Goal: Information Seeking & Learning: Understand process/instructions

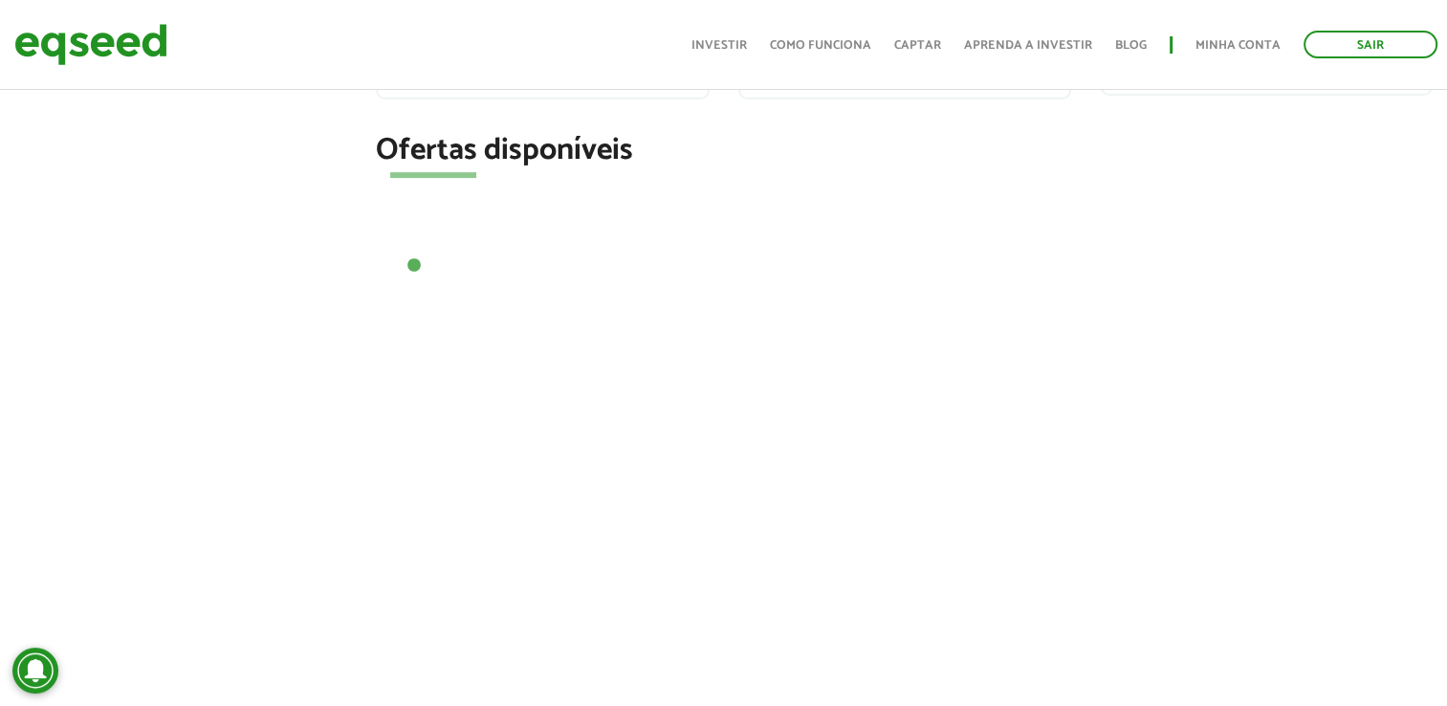
scroll to position [318, 0]
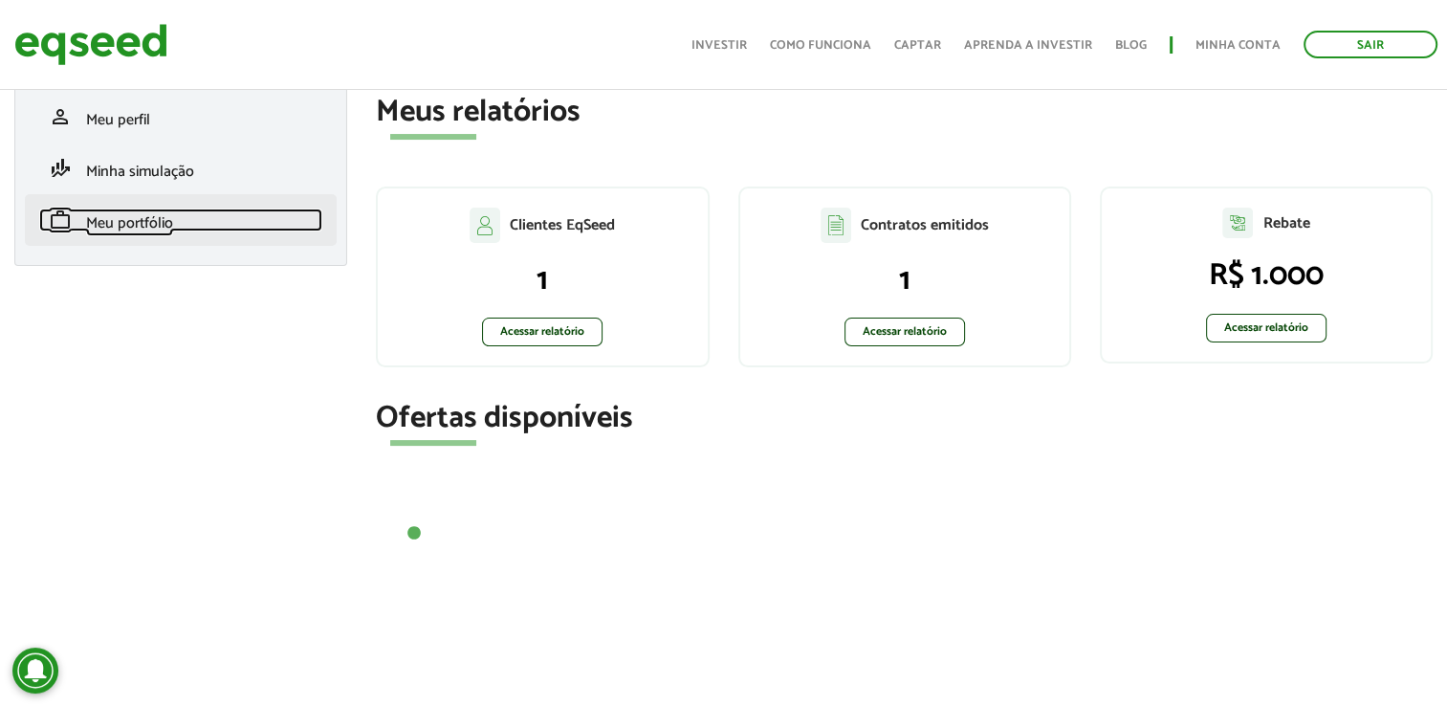
click at [147, 222] on span "Meu portfólio" at bounding box center [129, 223] width 87 height 26
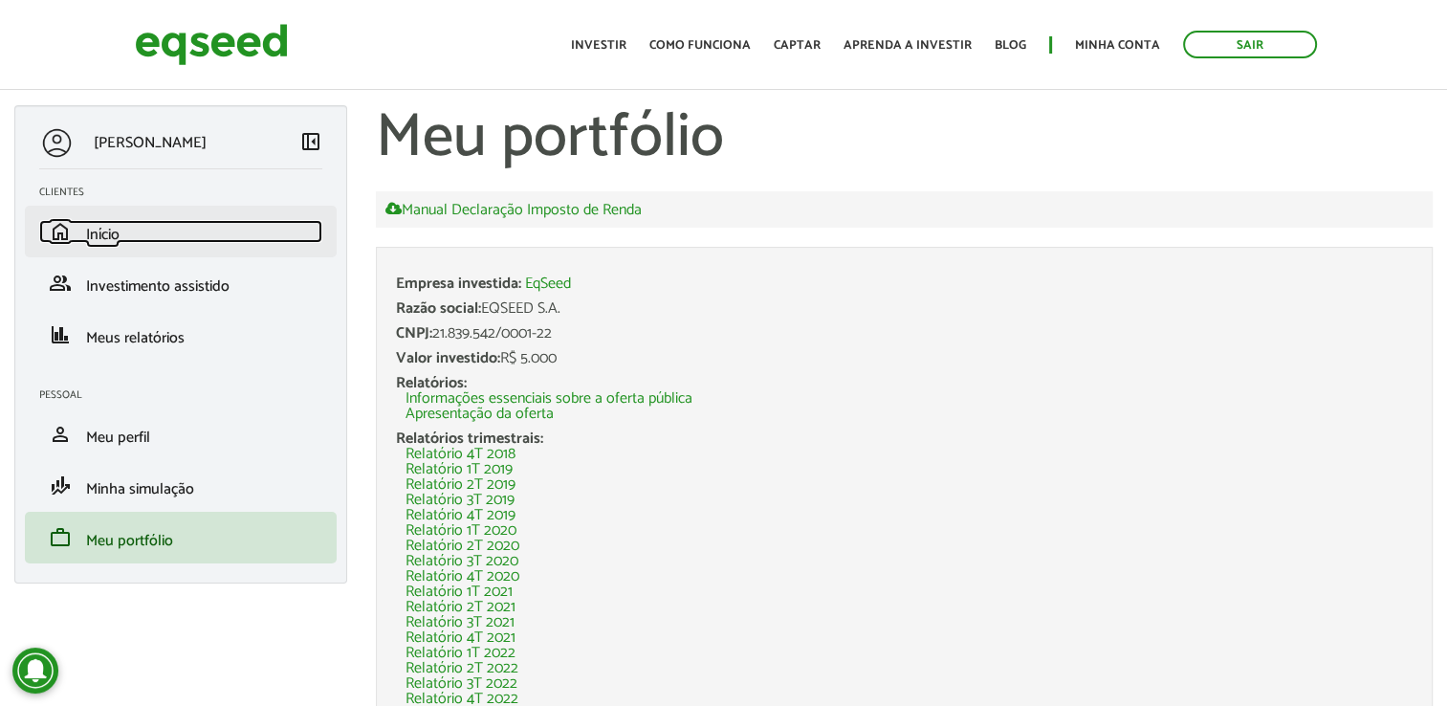
click at [125, 231] on link "home Início" at bounding box center [180, 231] width 283 height 23
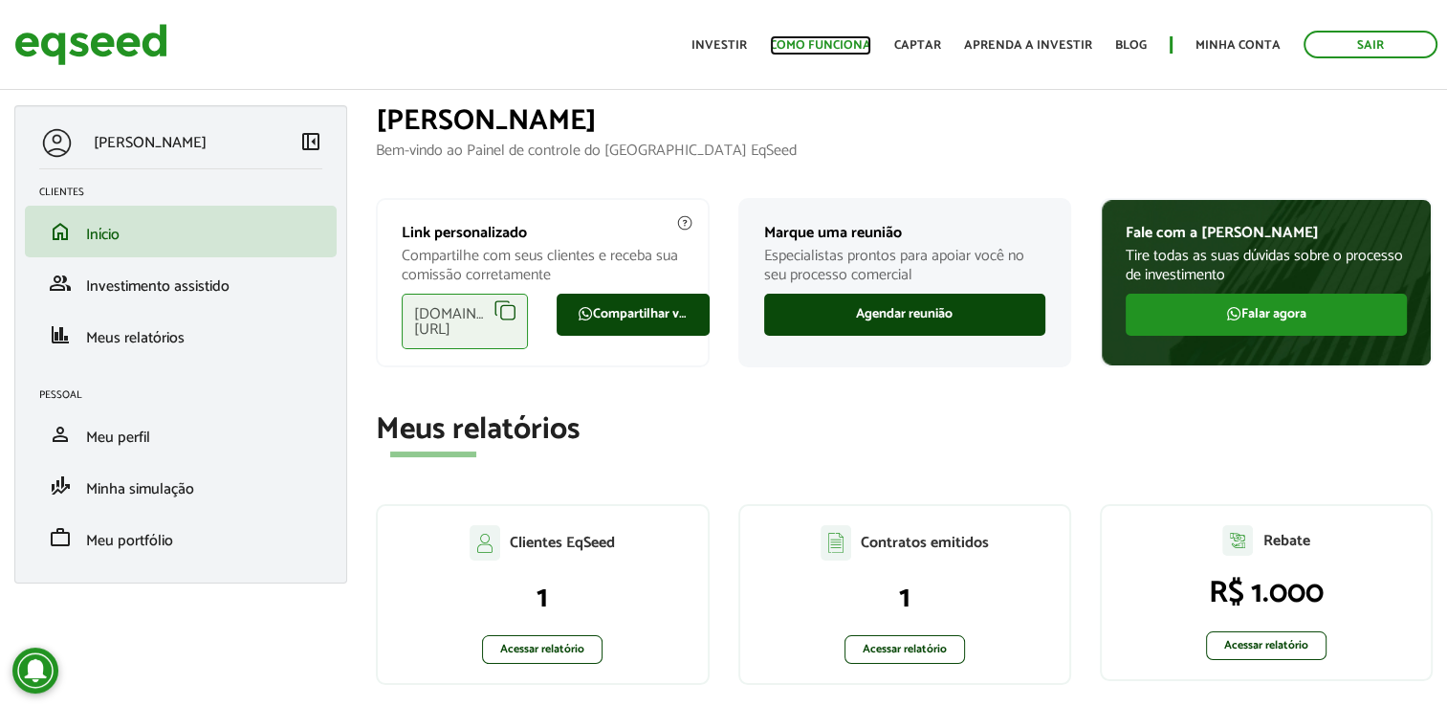
click at [848, 41] on link "Como funciona" at bounding box center [820, 45] width 101 height 12
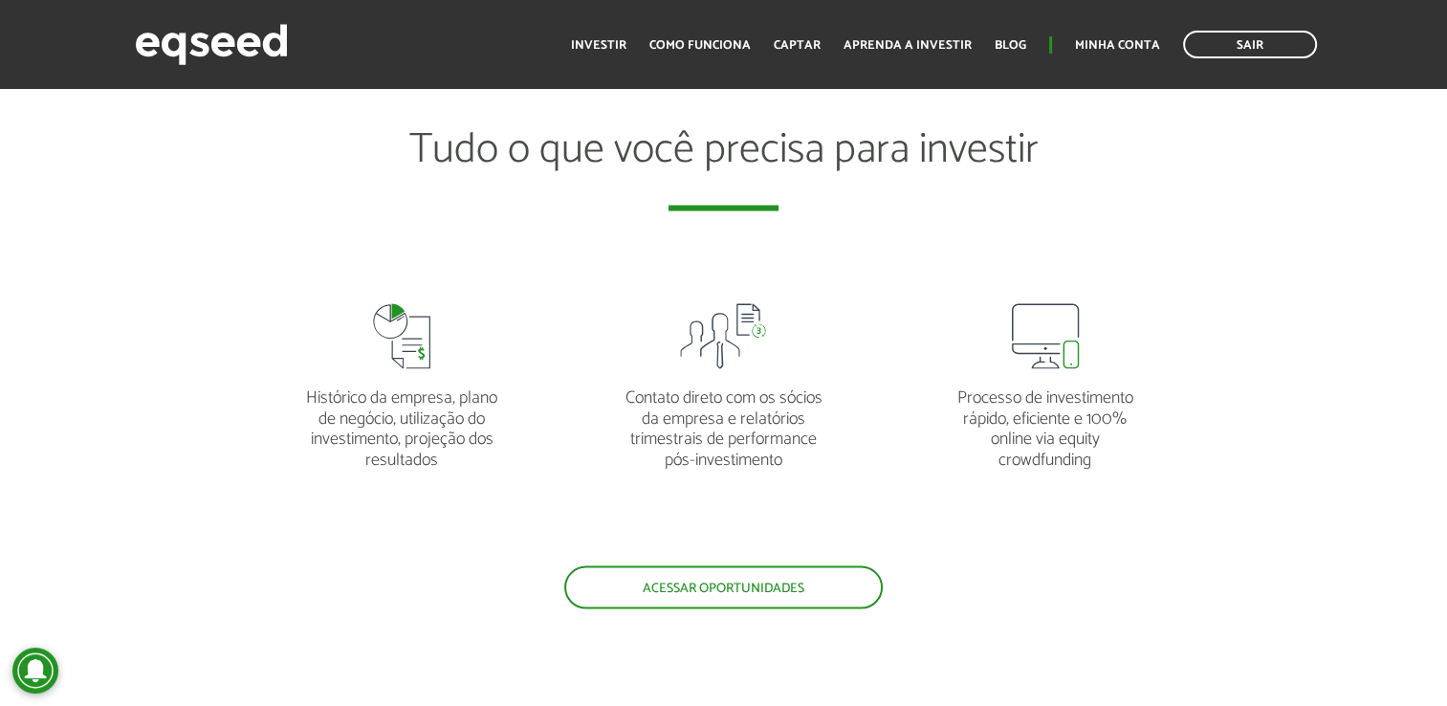
scroll to position [3634, 0]
